Goal: Find specific page/section: Find specific page/section

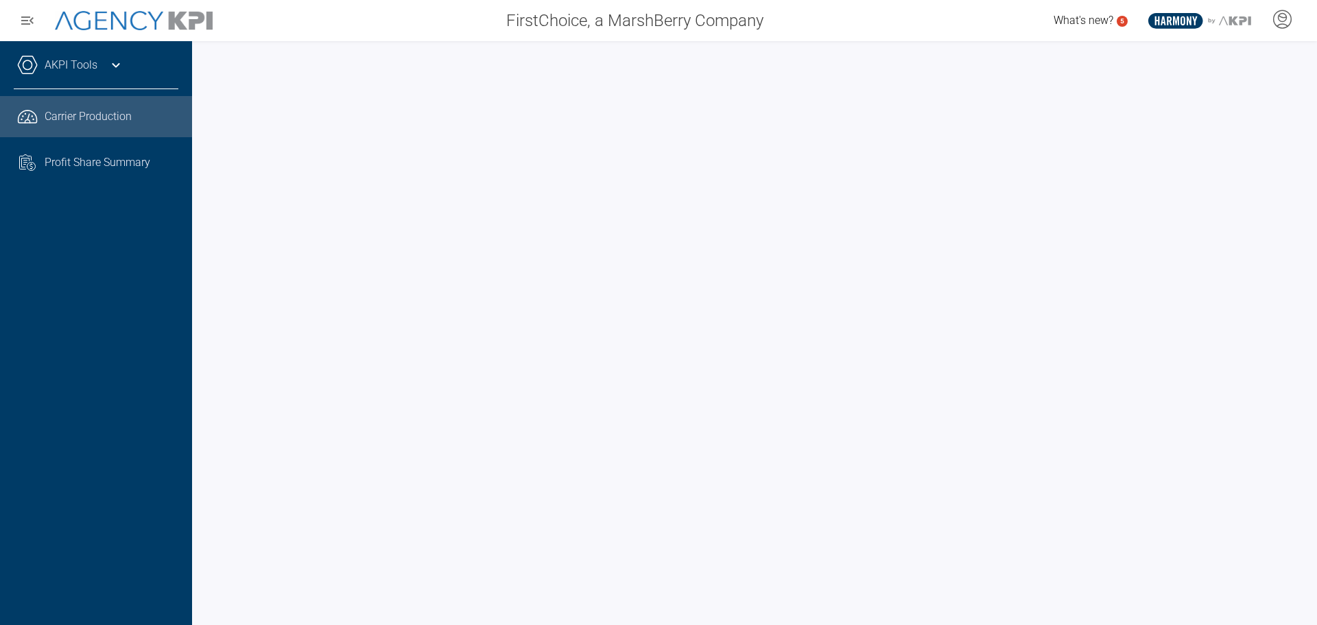
click at [203, 357] on div at bounding box center [754, 333] width 1125 height 584
click at [203, 352] on div at bounding box center [754, 333] width 1125 height 584
